Goal: Transaction & Acquisition: Purchase product/service

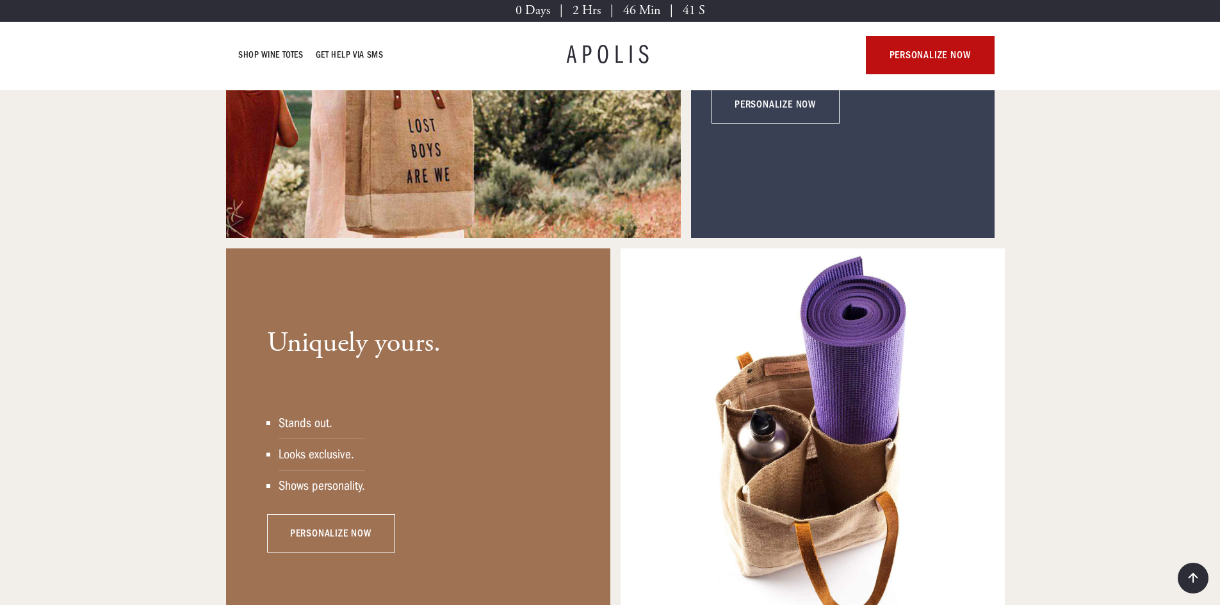
scroll to position [1645, 0]
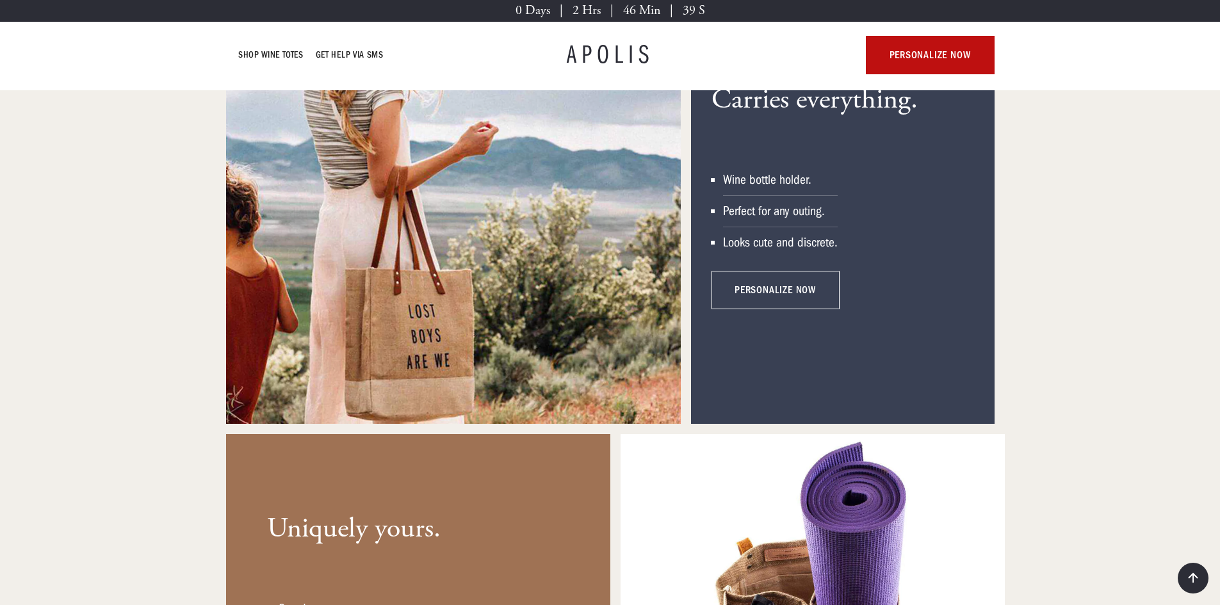
click at [782, 279] on link "personalize now" at bounding box center [776, 290] width 128 height 38
